Goal: Task Accomplishment & Management: Use online tool/utility

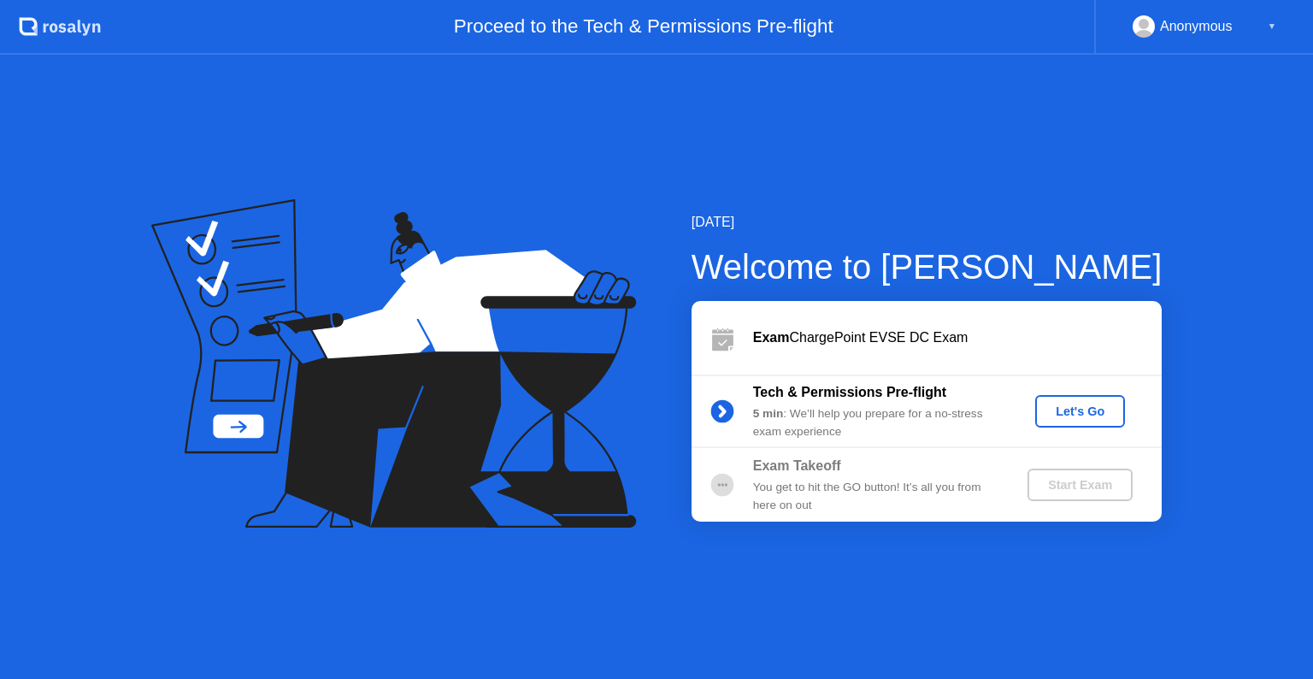
click at [1046, 410] on div "Let's Go" at bounding box center [1080, 411] width 76 height 14
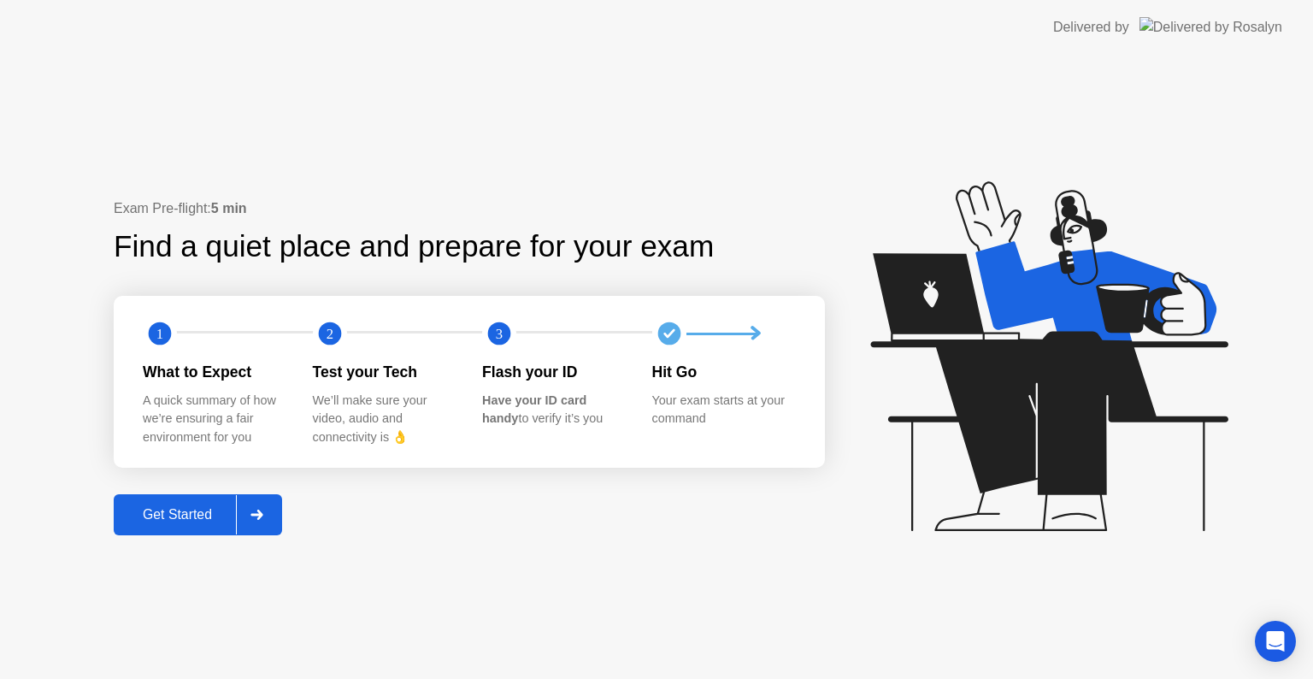
click at [171, 516] on div "Get Started" at bounding box center [177, 514] width 117 height 15
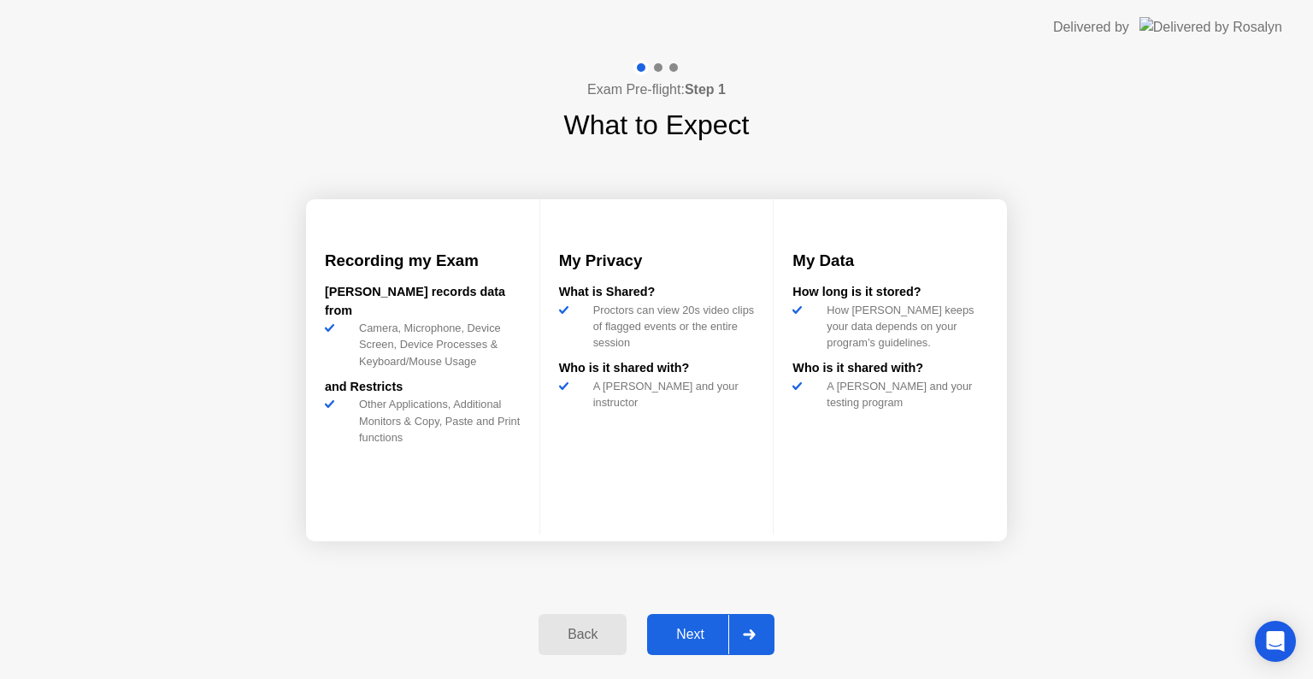
click at [688, 629] on div "Next" at bounding box center [690, 634] width 76 height 15
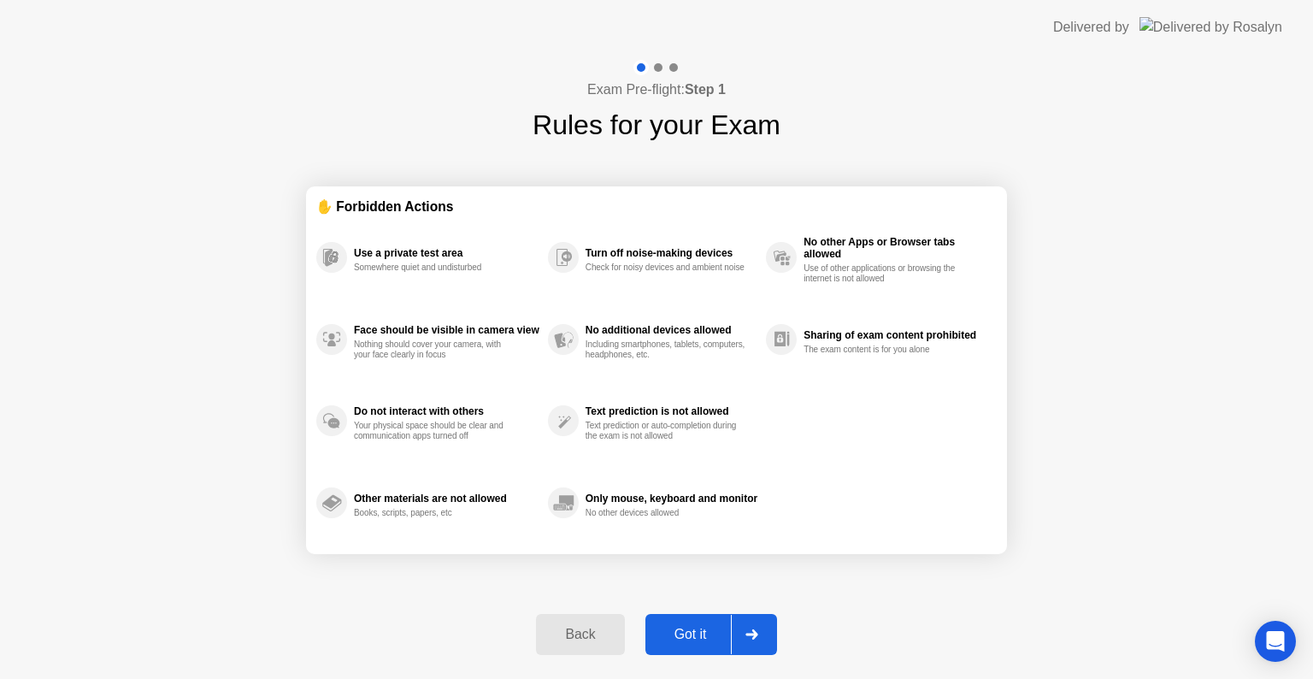
click at [688, 629] on div "Got it" at bounding box center [691, 634] width 80 height 15
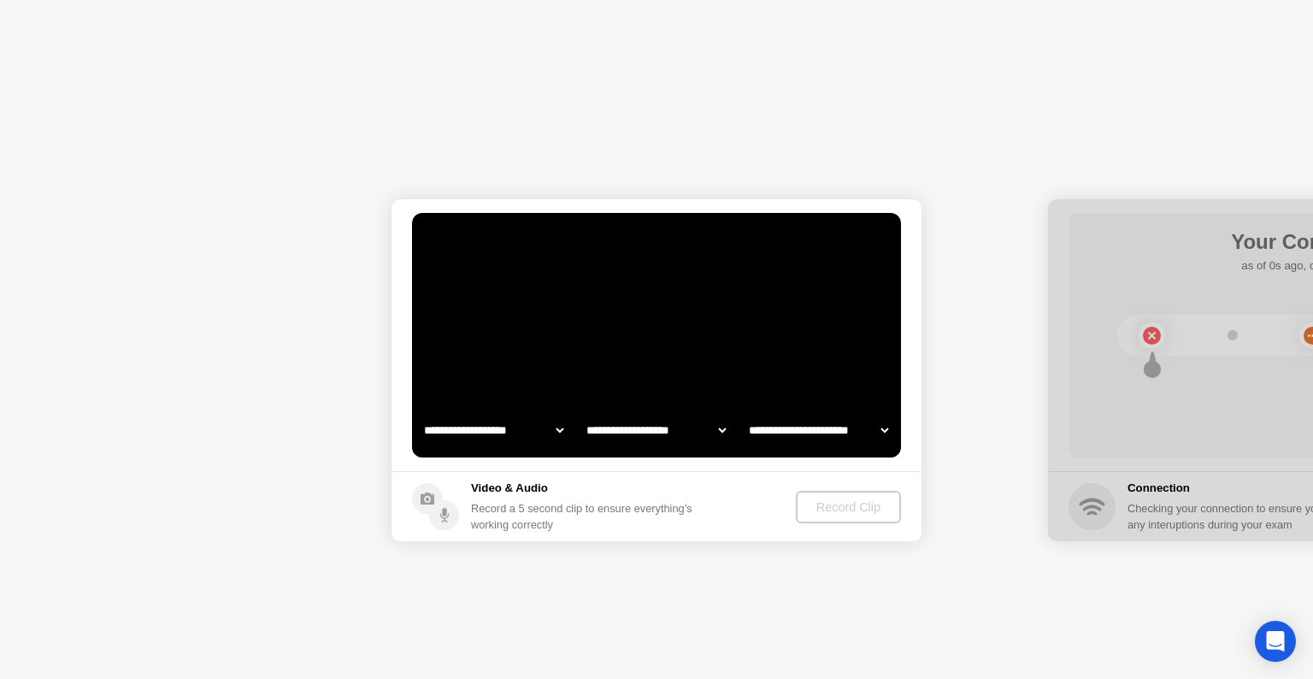
select select "**********"
select select "*******"
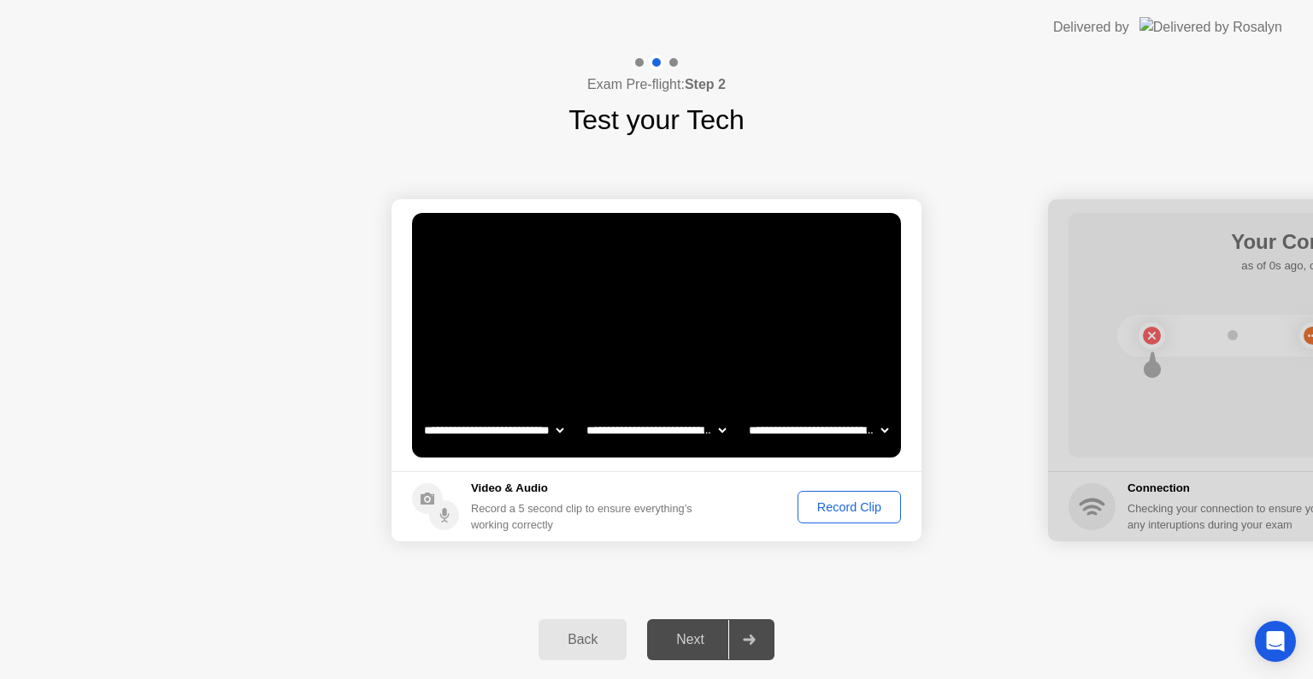
click at [872, 500] on div "Record Clip" at bounding box center [849, 507] width 91 height 14
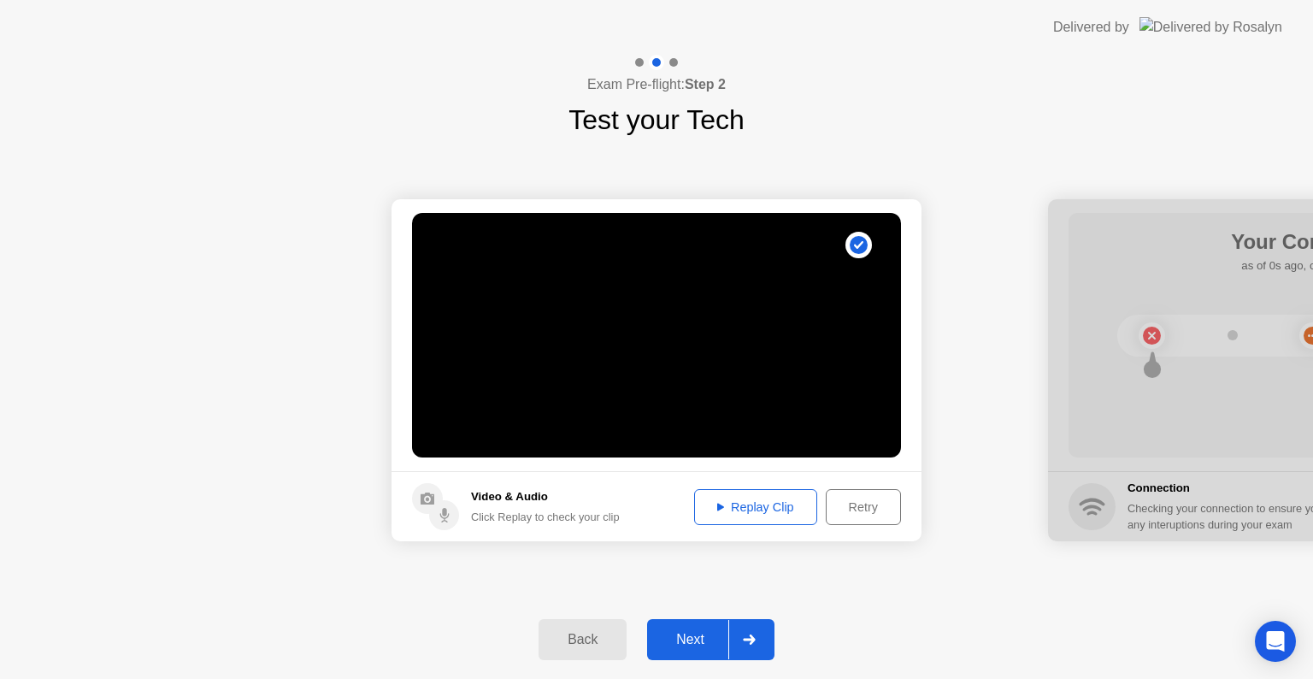
click at [782, 513] on div "Replay Clip" at bounding box center [755, 507] width 111 height 14
click at [691, 633] on div "Next" at bounding box center [690, 639] width 76 height 15
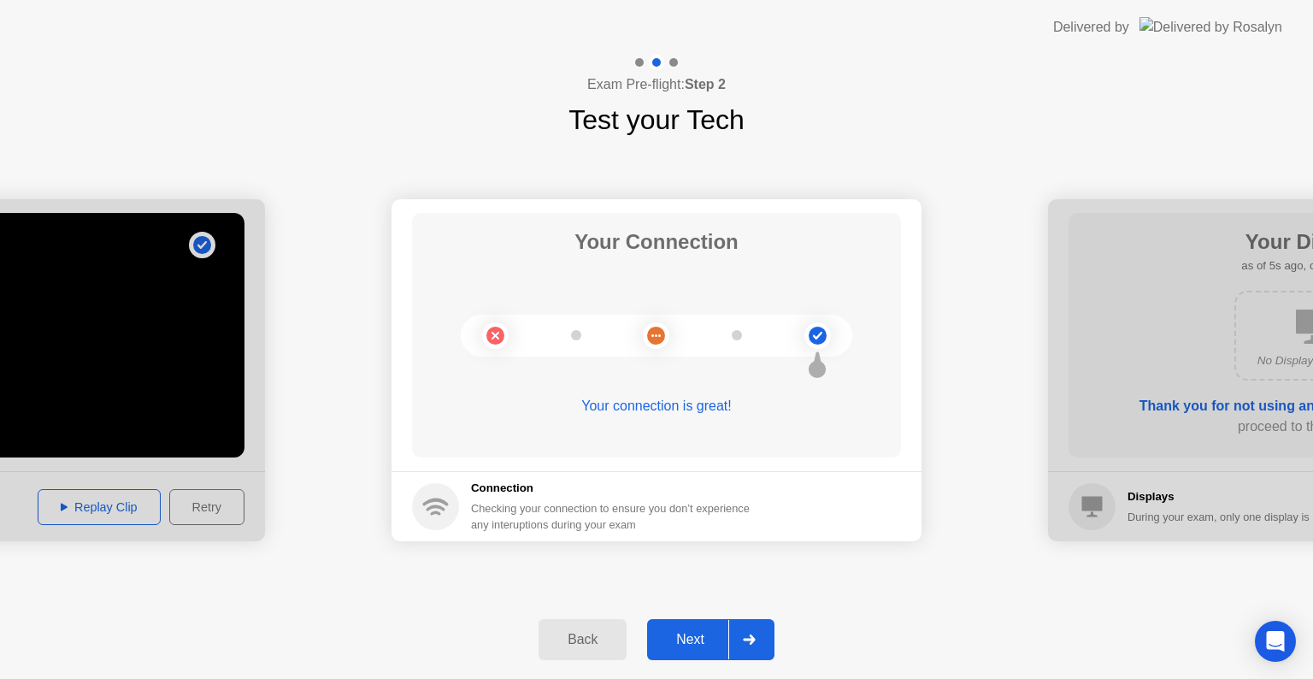
click at [691, 633] on div "Next" at bounding box center [690, 639] width 76 height 15
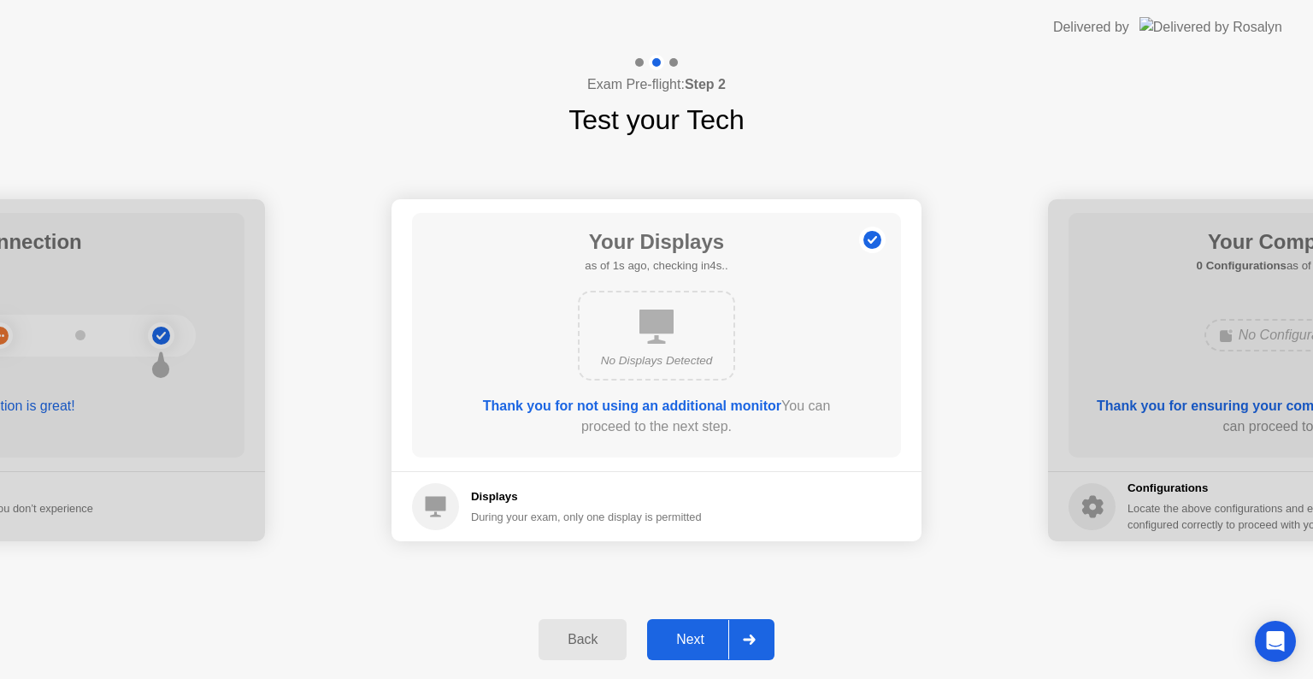
click at [691, 633] on div "Next" at bounding box center [690, 639] width 76 height 15
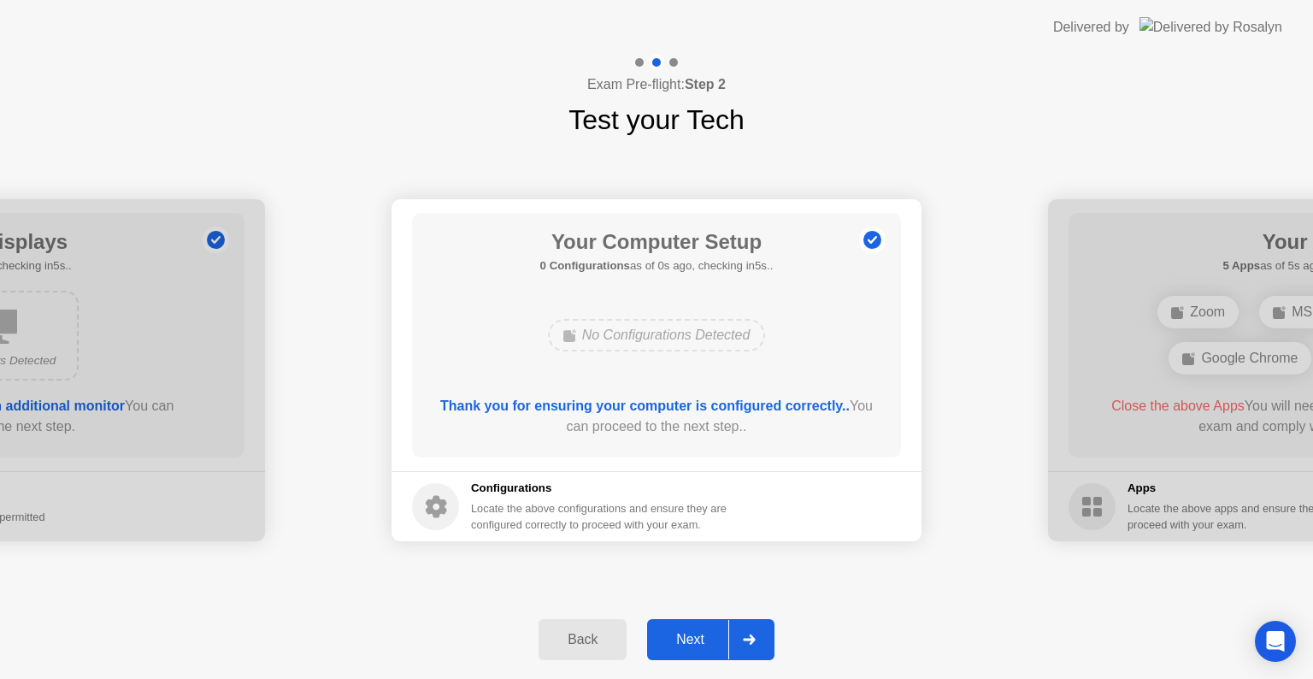
click at [691, 633] on div "Next" at bounding box center [690, 639] width 76 height 15
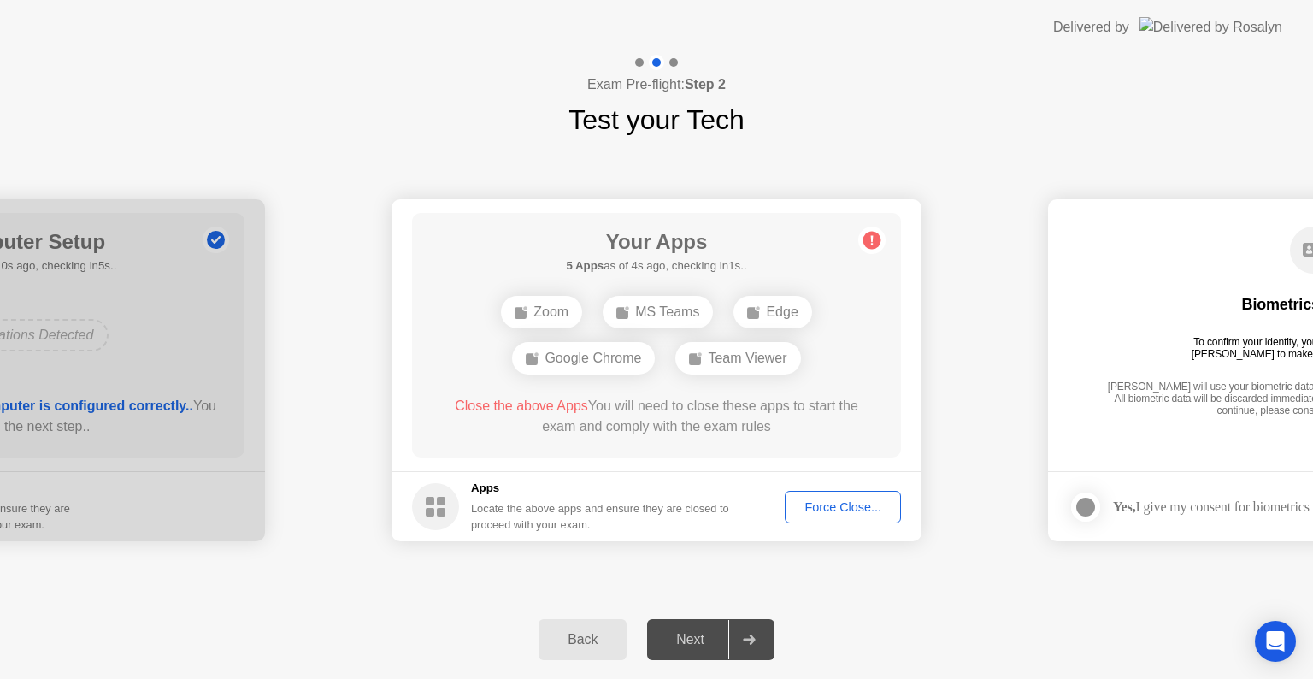
click at [827, 518] on button "Force Close..." at bounding box center [843, 507] width 116 height 32
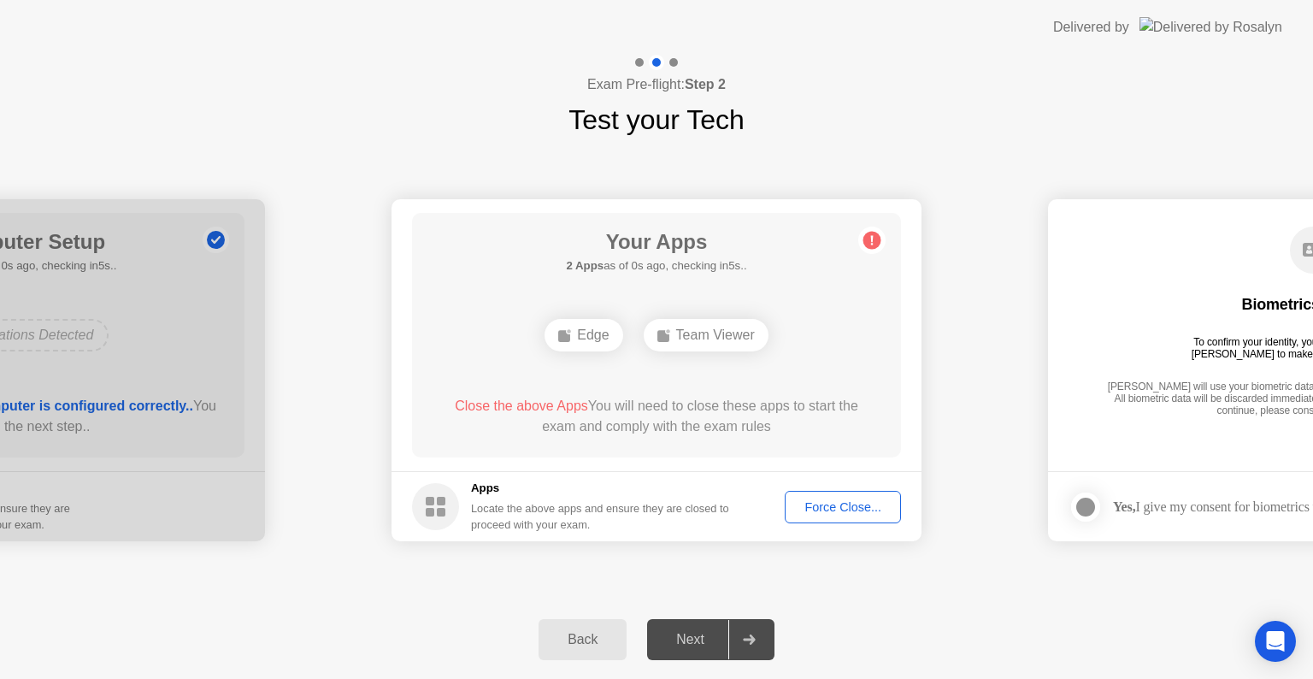
click at [822, 500] on div "Force Close..." at bounding box center [843, 507] width 104 height 14
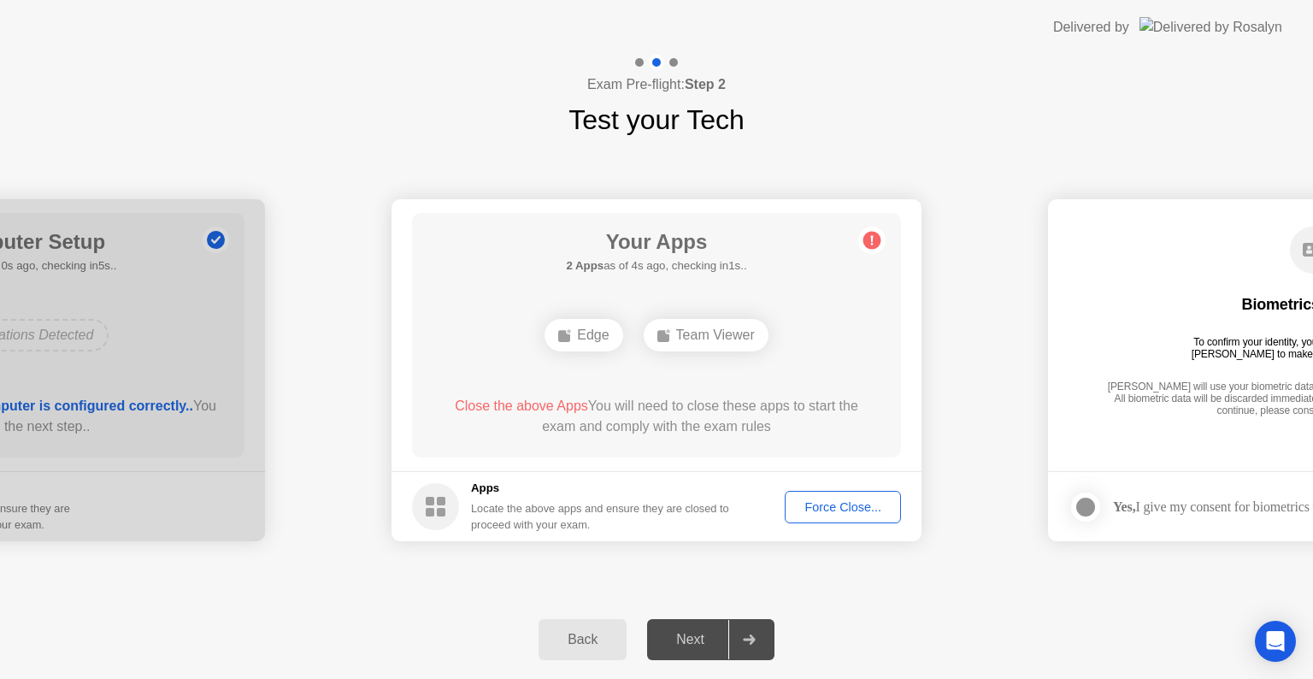
click at [829, 482] on footer "Apps Locate the above apps and ensure they are closed to proceed with your exam…" at bounding box center [657, 506] width 530 height 70
click at [870, 243] on circle at bounding box center [873, 241] width 18 height 18
